Goal: Find specific page/section

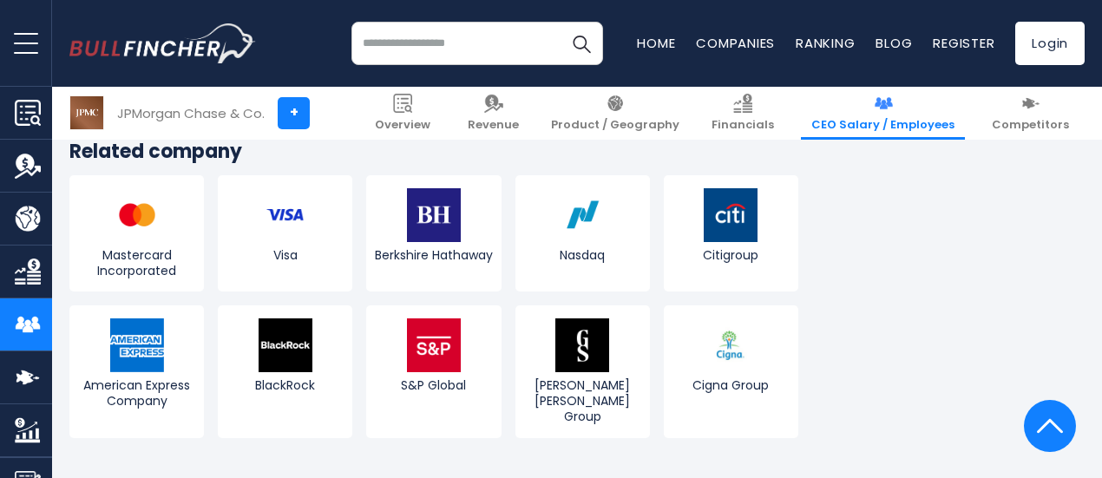
scroll to position [2337, 0]
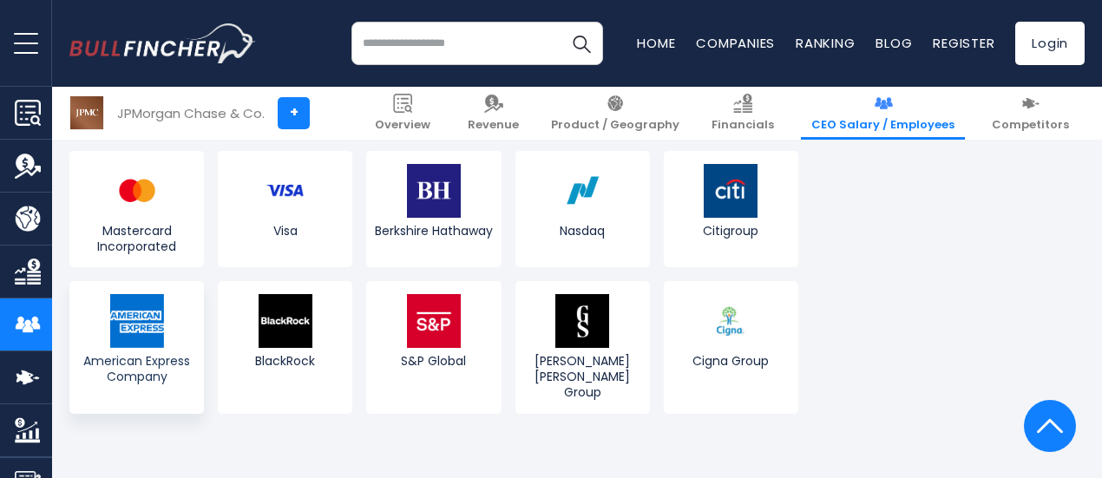
click at [134, 339] on img at bounding box center [137, 321] width 54 height 54
click at [279, 120] on link "+" at bounding box center [294, 113] width 32 height 32
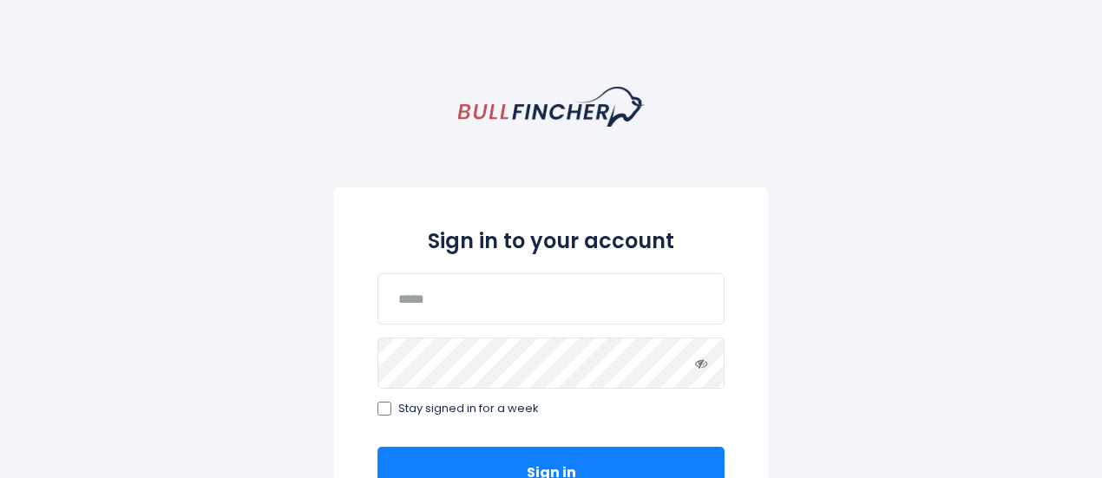
click at [279, 120] on div "Sign in to your account Stay signed in for a week Sign in Forgot password Or si…" at bounding box center [551, 475] width 1102 height 776
